Goal: Task Accomplishment & Management: Use online tool/utility

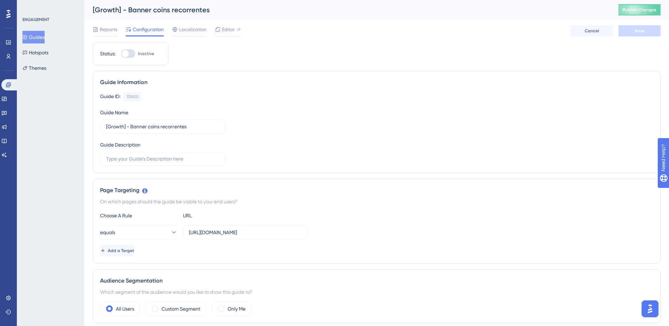
click at [40, 37] on button "Guides" at bounding box center [33, 37] width 22 height 13
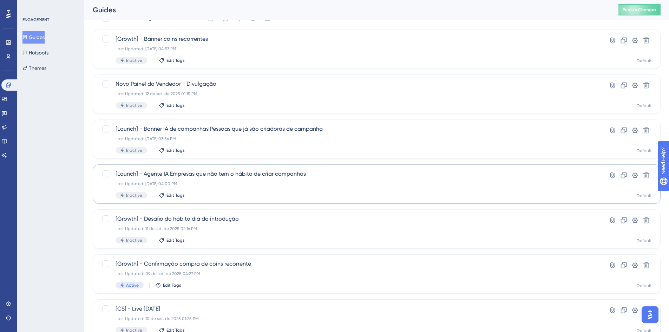
scroll to position [70, 0]
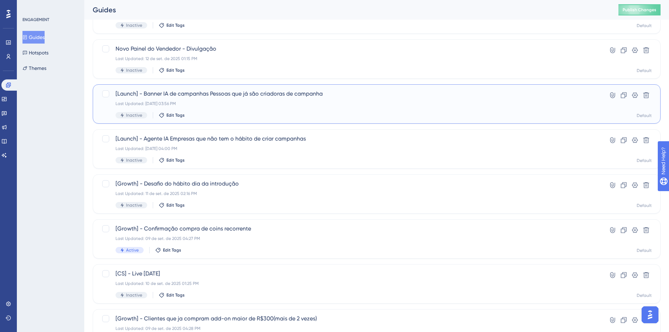
click at [227, 108] on div "[Launch] - Banner IA de campanhas Pessoas que já são criadoras de campanha Last…" at bounding box center [348, 103] width 466 height 29
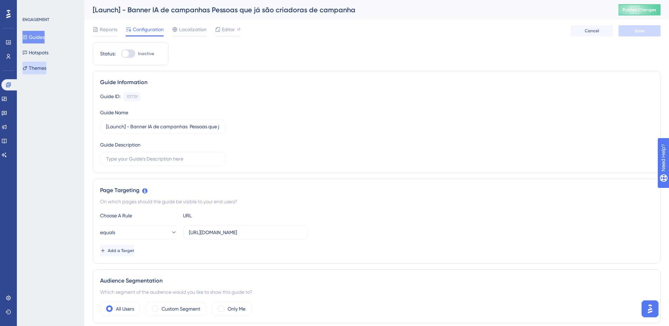
click at [36, 68] on button "Themes" at bounding box center [34, 68] width 24 height 13
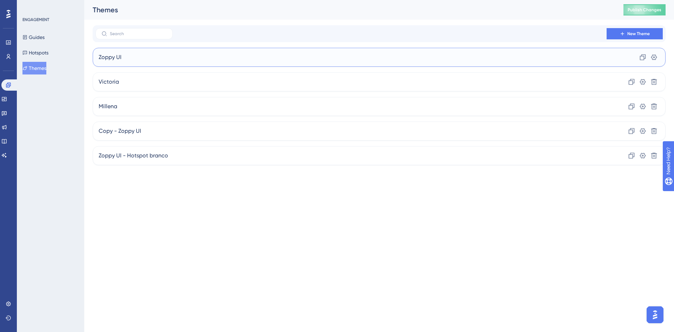
click at [166, 58] on div "Zoppy UI Clone Settings" at bounding box center [379, 57] width 573 height 19
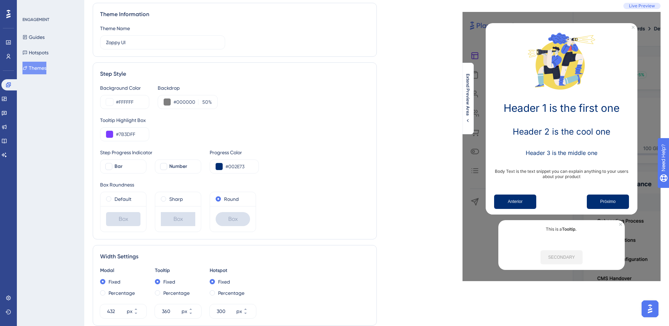
scroll to position [70, 0]
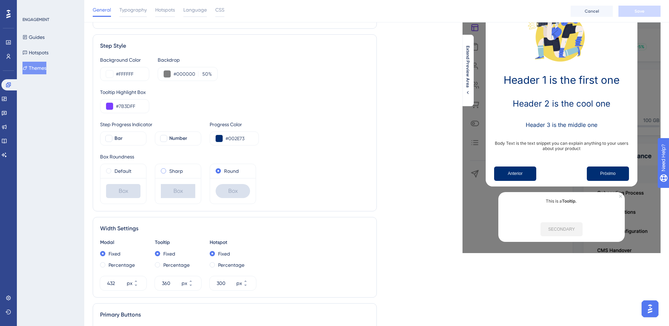
click at [173, 169] on label "Sharp" at bounding box center [176, 171] width 14 height 8
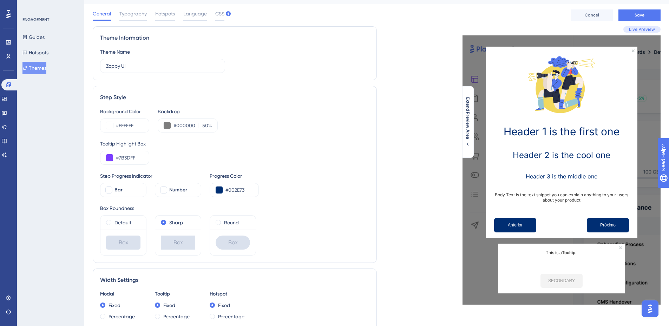
scroll to position [0, 0]
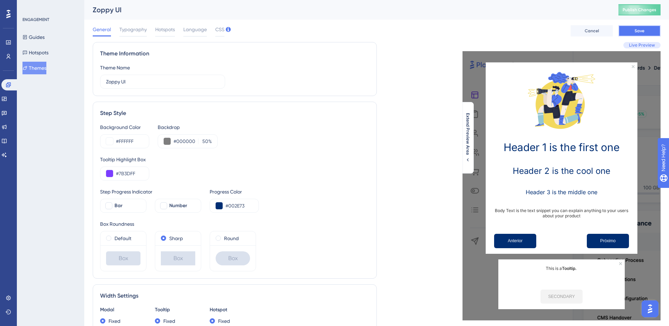
click at [649, 33] on button "Save" at bounding box center [639, 30] width 42 height 11
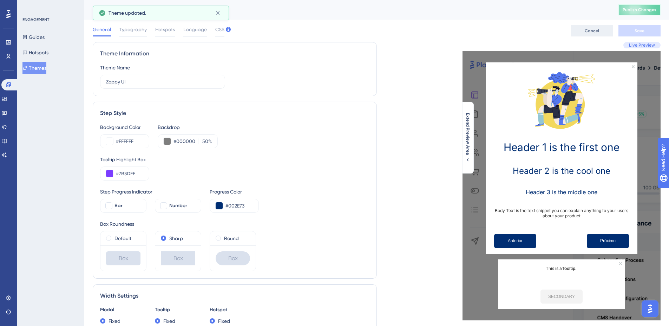
click at [649, 10] on span "Publish Changes" at bounding box center [639, 10] width 34 height 6
click at [34, 31] on button "Guides" at bounding box center [33, 37] width 22 height 13
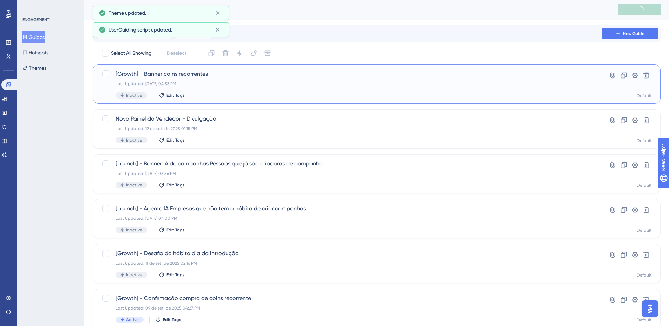
click at [252, 70] on span "[Growth] - Banner coins recorrentes" at bounding box center [348, 74] width 466 height 8
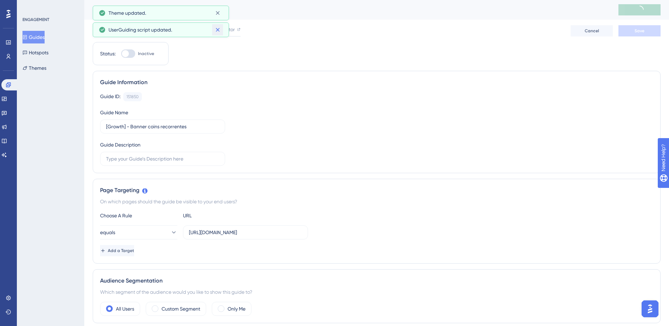
drag, startPoint x: 213, startPoint y: 31, endPoint x: 215, endPoint y: 23, distance: 7.7
click at [213, 30] on button at bounding box center [217, 29] width 11 height 11
click at [217, 12] on icon at bounding box center [217, 12] width 7 height 7
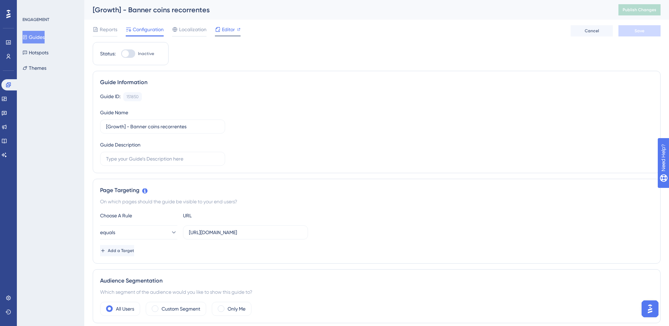
click at [222, 30] on span "Editor" at bounding box center [228, 29] width 13 height 8
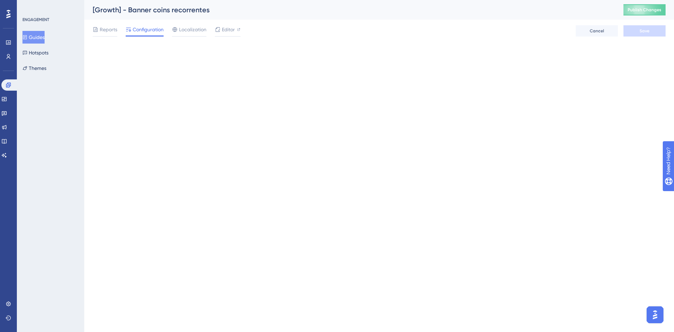
click at [39, 38] on button "Guides" at bounding box center [33, 37] width 22 height 13
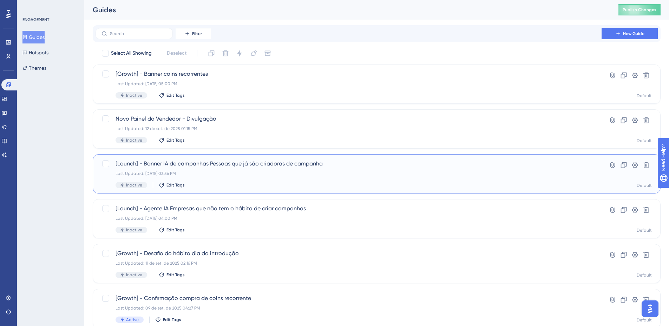
click at [262, 169] on div "[Launch] - Banner IA de campanhas Pessoas que já são criadoras de campanha Last…" at bounding box center [348, 174] width 466 height 29
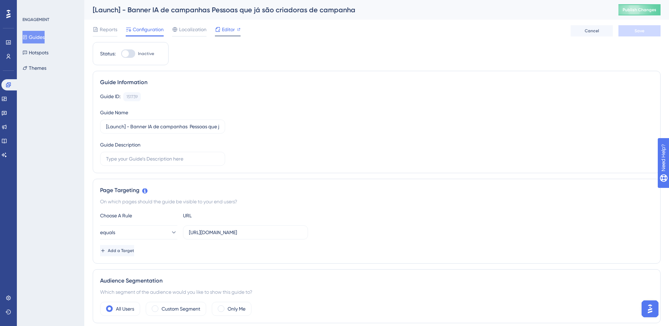
click at [231, 31] on span "Editor" at bounding box center [228, 29] width 13 height 8
click at [257, 233] on input "https://app.zoppy.com.br/login" at bounding box center [245, 233] width 113 height 8
type input "https://app.zoppy.com.br/dashboard"
click at [159, 228] on button "equals" at bounding box center [138, 233] width 77 height 14
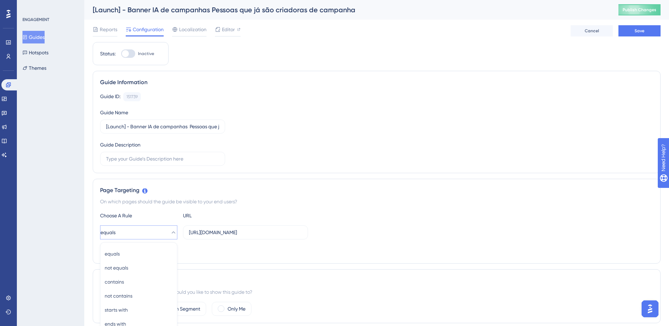
scroll to position [133, 0]
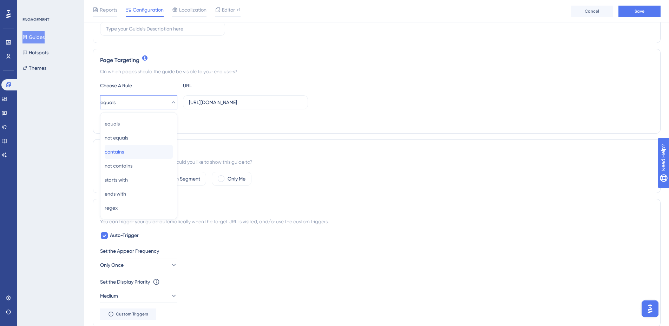
click at [138, 157] on div "contains contains" at bounding box center [139, 152] width 68 height 14
click at [632, 13] on button "Save" at bounding box center [639, 11] width 42 height 11
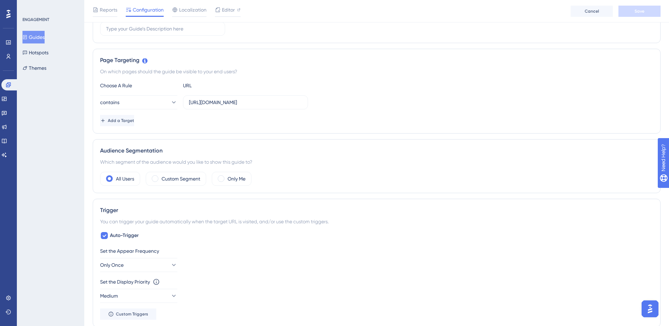
scroll to position [0, 0]
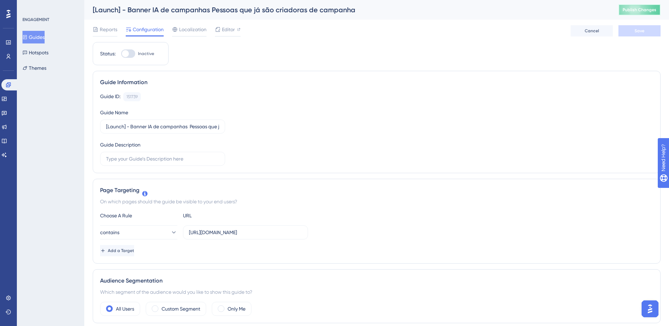
click at [648, 9] on span "Publish Changes" at bounding box center [639, 10] width 34 height 6
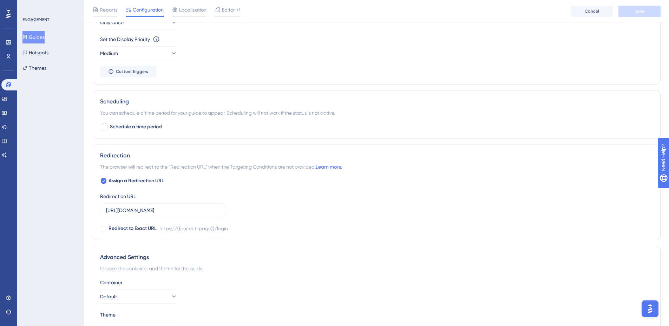
scroll to position [421, 0]
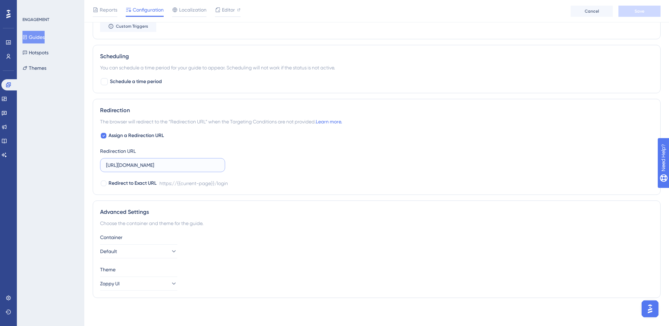
drag, startPoint x: 208, startPoint y: 165, endPoint x: 167, endPoint y: 165, distance: 40.7
click at [167, 165] on input "https://app.zoppy.com.br/login" at bounding box center [162, 165] width 113 height 8
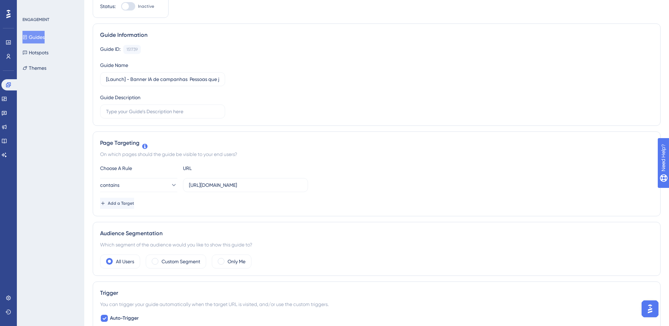
scroll to position [0, 0]
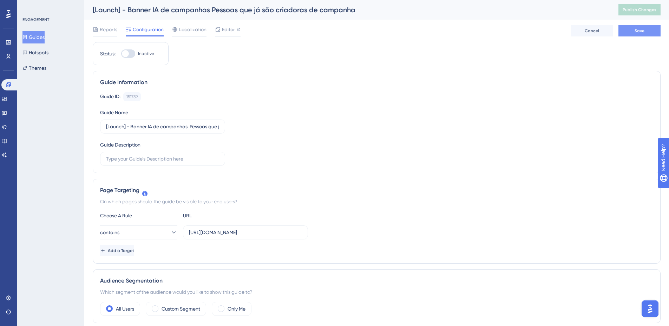
type input "https://app.zoppy.com.br/dashboard"
click at [629, 32] on button "Save" at bounding box center [639, 30] width 42 height 11
click at [639, 14] on button "Publish Changes" at bounding box center [639, 9] width 42 height 11
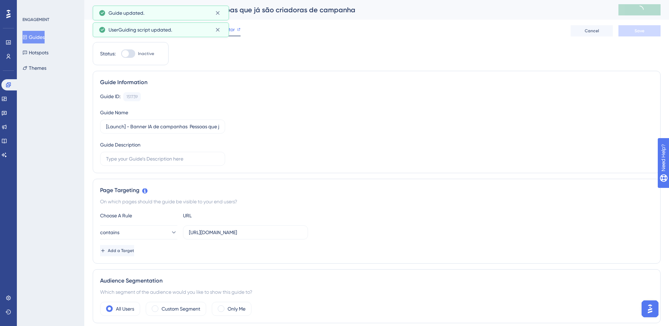
click at [225, 33] on span "Editor" at bounding box center [228, 29] width 13 height 8
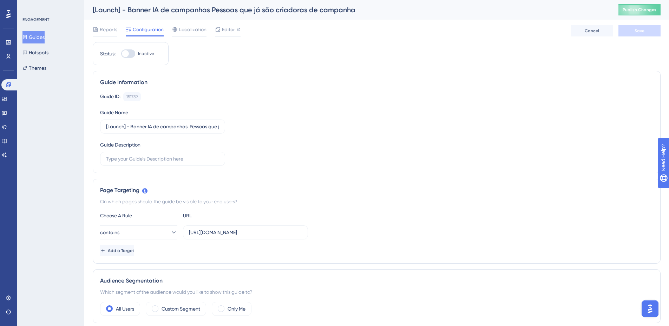
click at [45, 34] on button "Guides" at bounding box center [33, 37] width 22 height 13
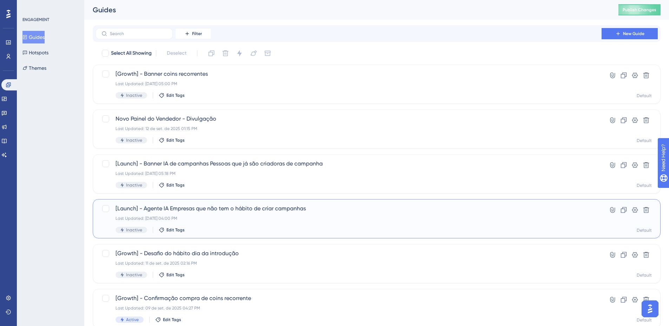
click at [249, 208] on span "[Launch] - Agente IA Empresas que não tem o hábito de criar campanhas" at bounding box center [348, 209] width 466 height 8
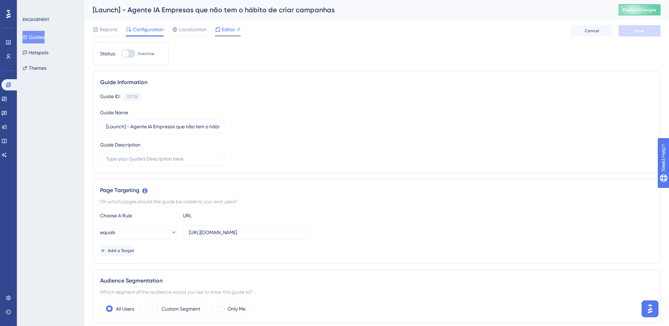
click at [235, 31] on div "Editor" at bounding box center [228, 29] width 26 height 8
click at [41, 35] on button "Guides" at bounding box center [33, 37] width 22 height 13
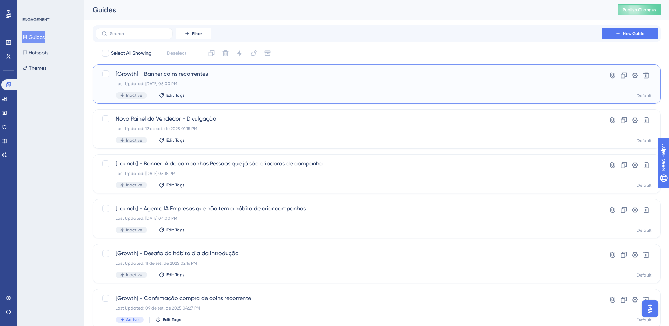
click at [246, 87] on div "[Growth] - Banner coins recorrentes Last Updated: 12 de set. de 2025 05:00 PM I…" at bounding box center [348, 84] width 466 height 29
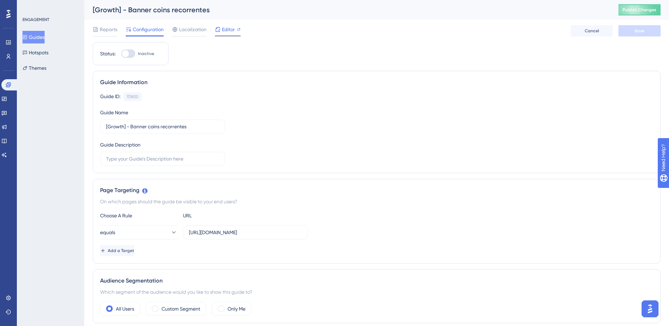
click at [231, 35] on div "Editor" at bounding box center [228, 30] width 26 height 11
click at [259, 235] on input "https://app.zoppy.com.br/login" at bounding box center [245, 233] width 113 height 8
type input "https://app.zoppy.com.br/dashboard"
click at [144, 234] on button "equals" at bounding box center [138, 233] width 77 height 14
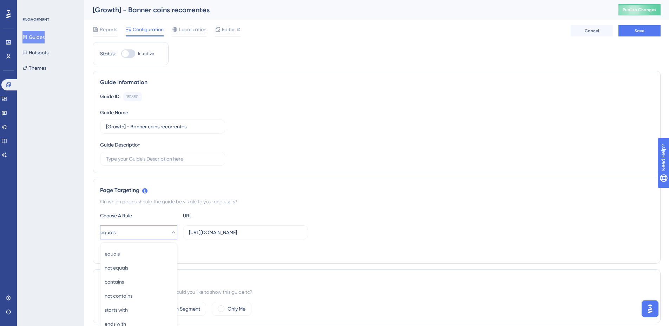
scroll to position [133, 0]
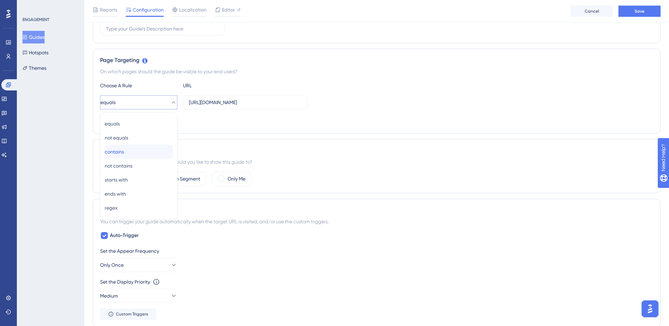
drag, startPoint x: 129, startPoint y: 156, endPoint x: 140, endPoint y: 154, distance: 11.0
click at [124, 155] on span "contains" at bounding box center [114, 152] width 19 height 8
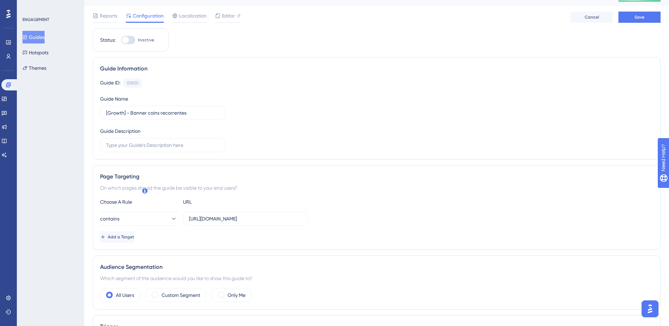
scroll to position [0, 0]
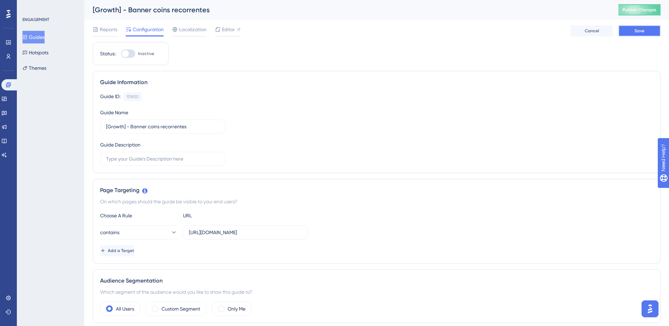
click at [649, 27] on button "Save" at bounding box center [639, 30] width 42 height 11
click at [651, 13] on button "Publish Changes" at bounding box center [639, 9] width 42 height 11
click at [230, 33] on span "Editor" at bounding box center [228, 29] width 13 height 8
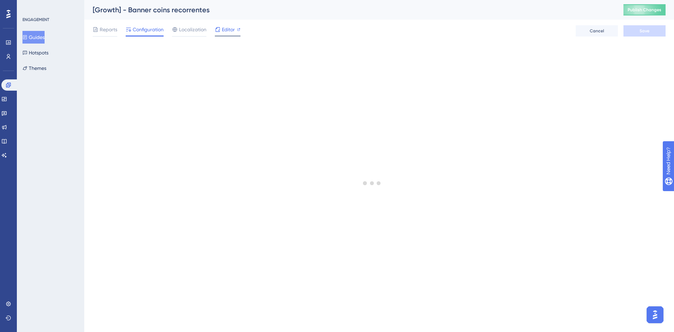
click at [224, 27] on span "Editor" at bounding box center [228, 29] width 13 height 8
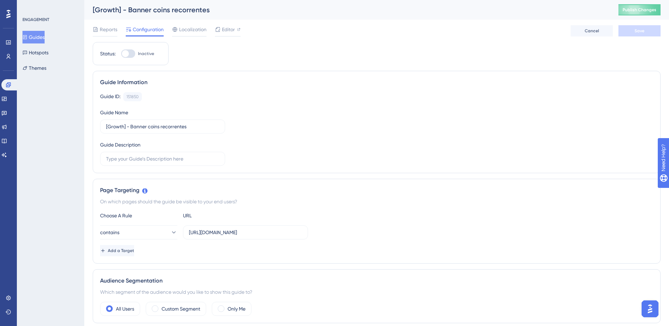
click at [45, 38] on button "Guides" at bounding box center [33, 37] width 22 height 13
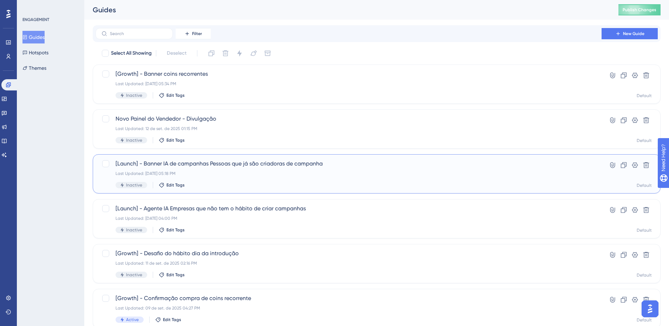
click at [285, 163] on span "[Launch] - Banner IA de campanhas Pessoas que já são criadoras de campanha" at bounding box center [348, 164] width 466 height 8
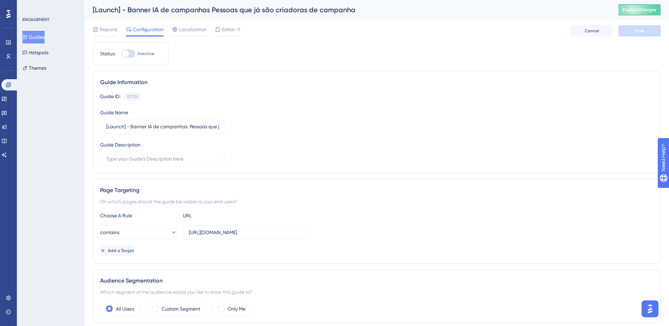
click at [234, 23] on div "Reports Configuration Localization Editor Cancel Save" at bounding box center [376, 31] width 567 height 22
click at [232, 27] on span "Editor" at bounding box center [228, 29] width 13 height 8
click at [9, 83] on icon at bounding box center [9, 85] width 6 height 6
